Goal: Check status

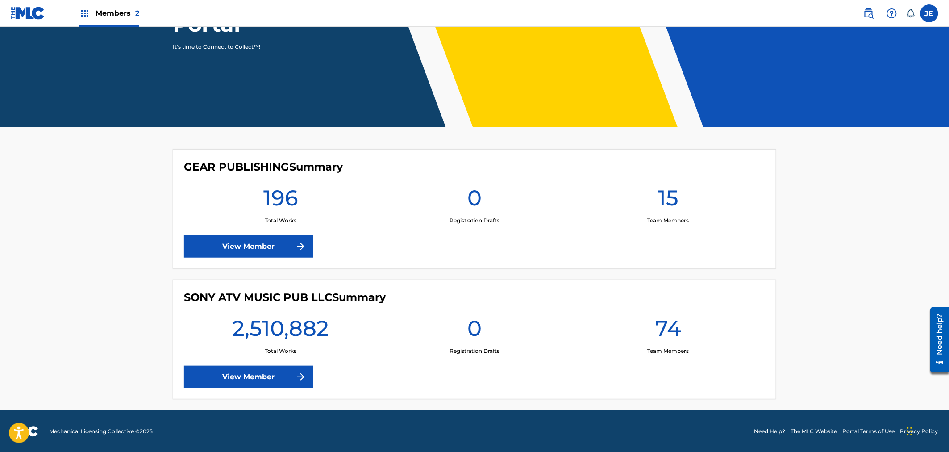
scroll to position [136, 0]
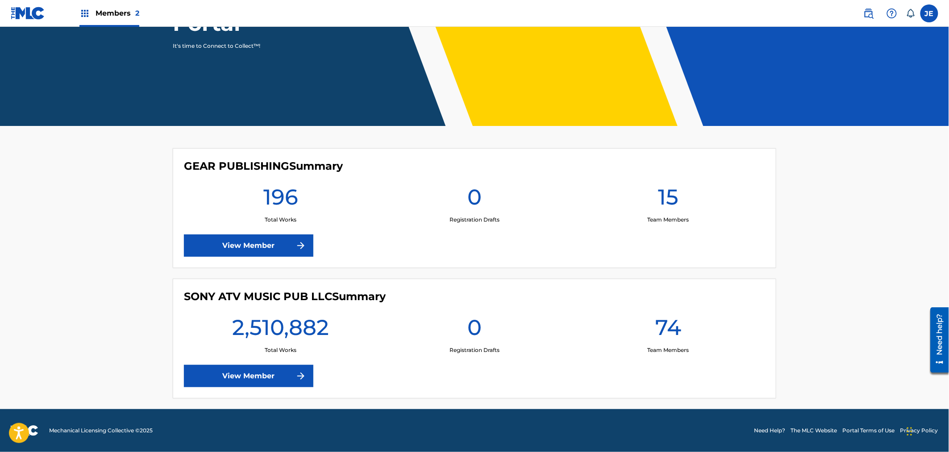
click at [865, 122] on header "Welcome to The MLC Portal It's time to Connect to Collect™!" at bounding box center [474, 8] width 949 height 235
click at [272, 364] on div "SONY ATV MUSIC PUB LLC Summary 2,510,882 Total Works 0 Registration Drafts 74 T…" at bounding box center [475, 339] width 604 height 120
click at [275, 373] on link "View Member" at bounding box center [249, 376] width 130 height 22
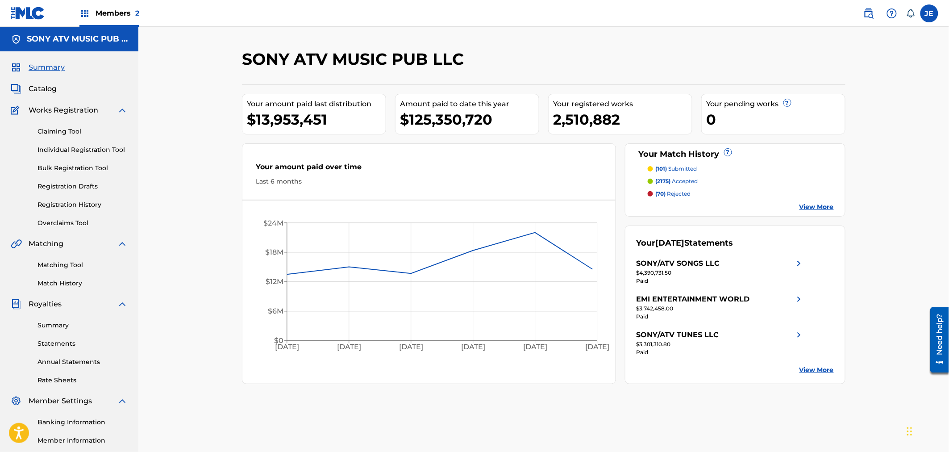
click at [63, 332] on div "Summary Statements Annual Statements Rate Sheets" at bounding box center [69, 346] width 117 height 75
click at [59, 329] on link "Summary" at bounding box center [83, 325] width 90 height 9
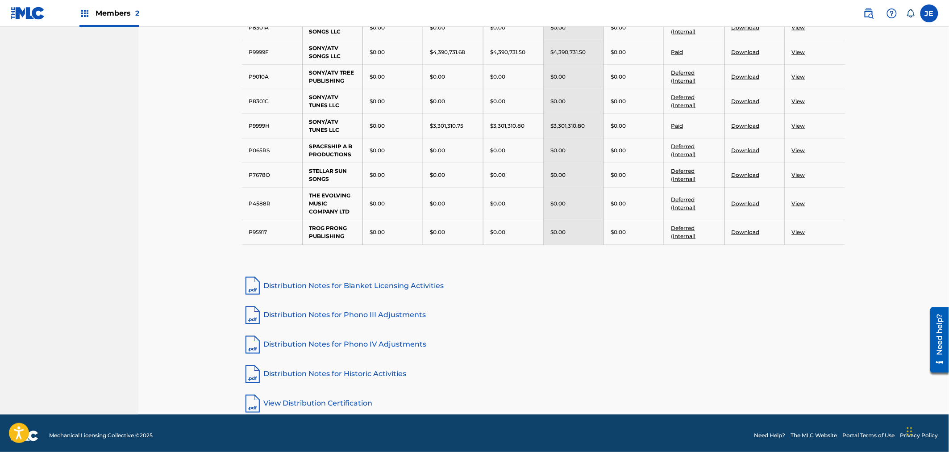
scroll to position [1851, 0]
